Goal: Information Seeking & Learning: Learn about a topic

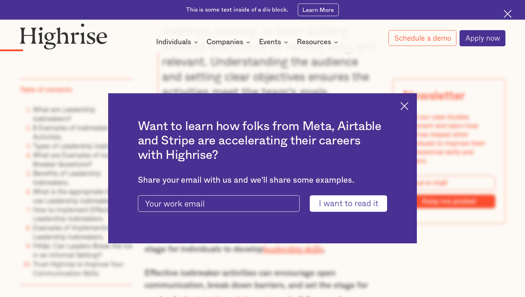
scroll to position [1050, 0]
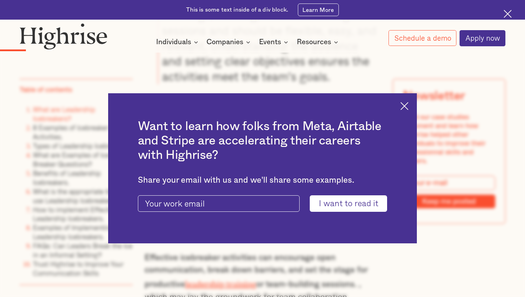
click at [406, 105] on img at bounding box center [405, 106] width 8 height 8
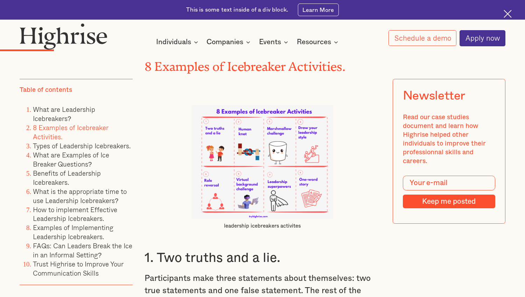
scroll to position [1400, 0]
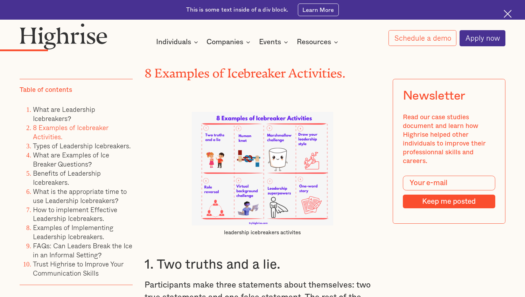
click at [318, 196] on img at bounding box center [262, 168] width 141 height 113
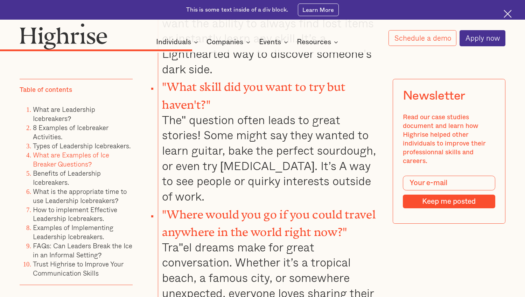
scroll to position [3781, 0]
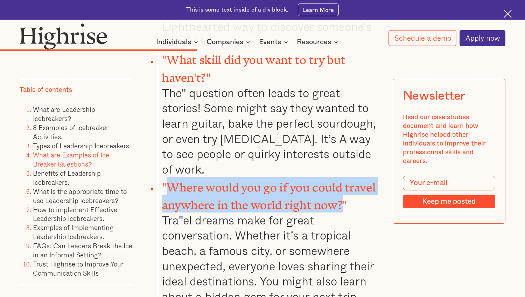
drag, startPoint x: 165, startPoint y: 121, endPoint x: 346, endPoint y: 138, distance: 181.8
click at [346, 181] on strong ""Where would you go if you could travel anywhere in the world right now?"" at bounding box center [269, 193] width 214 height 25
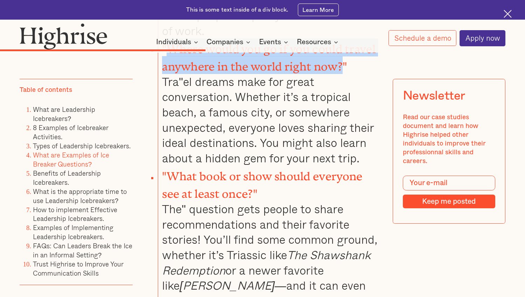
scroll to position [3921, 0]
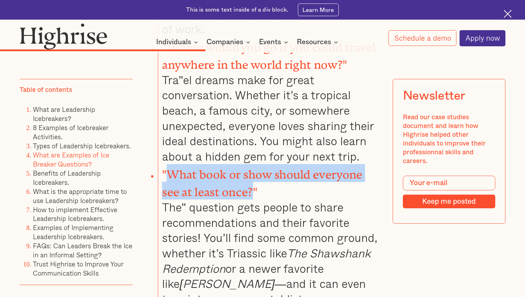
drag, startPoint x: 166, startPoint y: 105, endPoint x: 252, endPoint y: 120, distance: 86.8
click at [252, 168] on strong ""What book or show should everyone see at least once?"" at bounding box center [262, 180] width 200 height 25
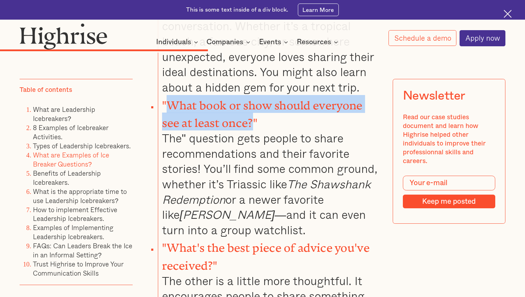
scroll to position [3991, 0]
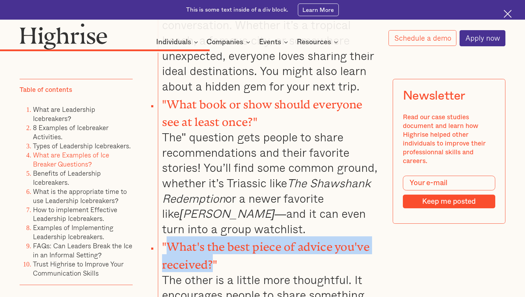
drag, startPoint x: 170, startPoint y: 173, endPoint x: 213, endPoint y: 194, distance: 47.4
click at [213, 240] on strong ""What's the best piece of advice you've received?"" at bounding box center [266, 252] width 208 height 25
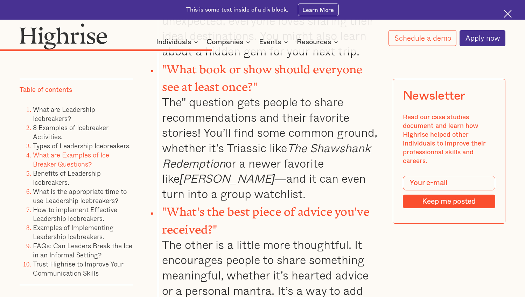
click at [376, 201] on li ""What's the best piece of advice you've received?" The other is a little more t…" at bounding box center [269, 264] width 223 height 127
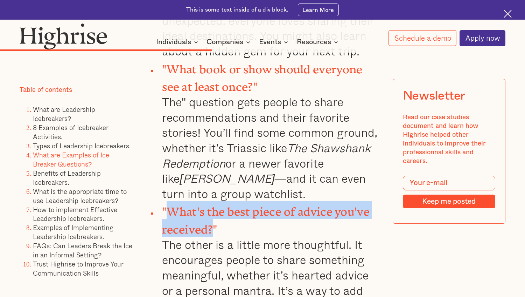
drag, startPoint x: 165, startPoint y: 139, endPoint x: 211, endPoint y: 152, distance: 48.7
click at [211, 205] on strong ""What's the best piece of advice you've received?"" at bounding box center [266, 217] width 208 height 25
copy strong "What's the best piece of advice you've received?"
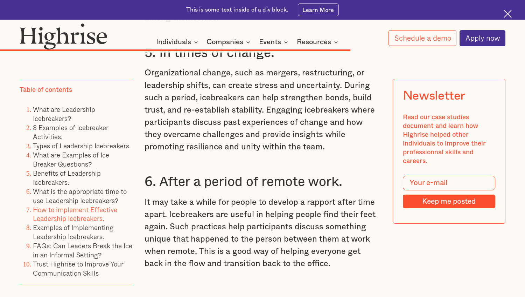
scroll to position [6267, 0]
